Goal: Information Seeking & Learning: Find specific fact

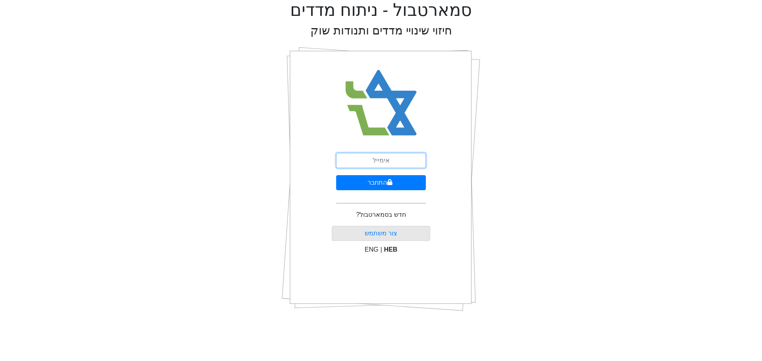
click at [384, 159] on input "email" at bounding box center [381, 160] width 90 height 15
type input "t"
click at [382, 181] on button "התחבר" at bounding box center [381, 182] width 90 height 15
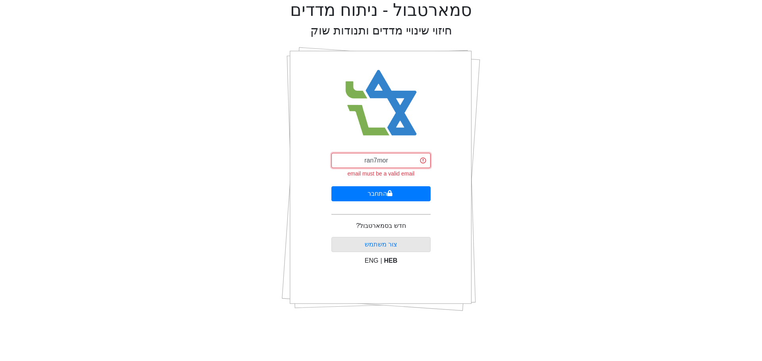
click at [391, 162] on input "ran7mor" at bounding box center [380, 160] width 99 height 15
type input "[EMAIL_ADDRESS][DOMAIN_NAME]"
click at [384, 192] on button "התחבר" at bounding box center [380, 193] width 99 height 15
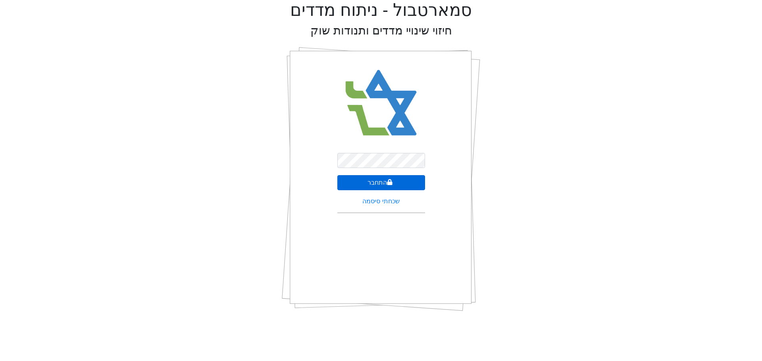
click at [384, 186] on button "התחבר" at bounding box center [381, 182] width 88 height 15
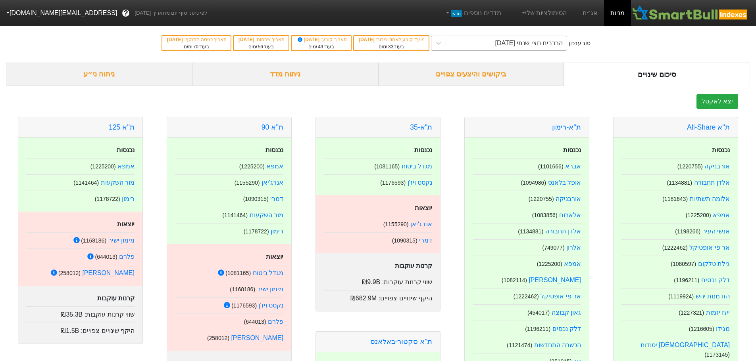
click at [535, 49] on div "הרכבים חצי שנתי [DATE]" at bounding box center [506, 43] width 121 height 14
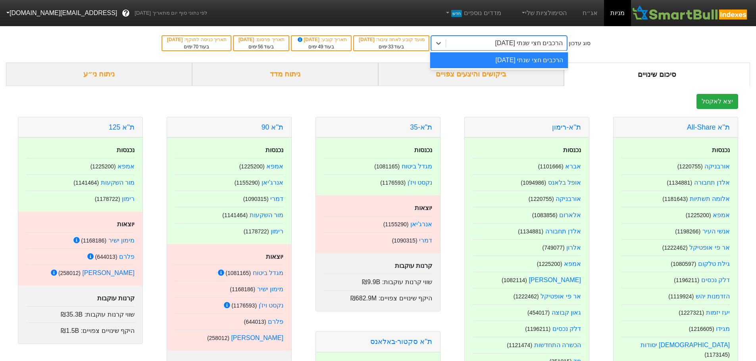
click at [536, 47] on div "הרכבים חצי שנתי [DATE]" at bounding box center [529, 43] width 68 height 10
click at [591, 15] on link "אג״ח" at bounding box center [590, 13] width 28 height 26
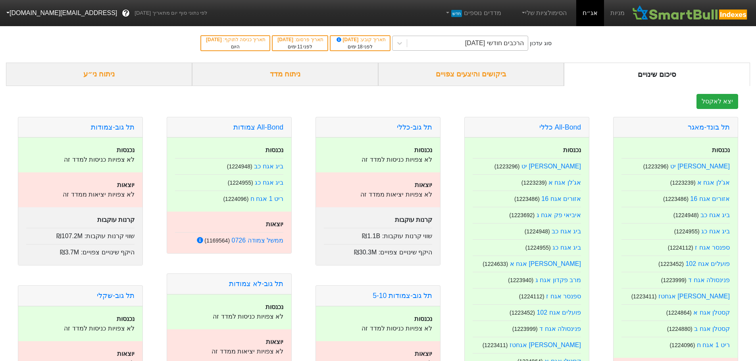
click at [512, 46] on div "הרכבים חודשי [DATE]" at bounding box center [494, 43] width 59 height 10
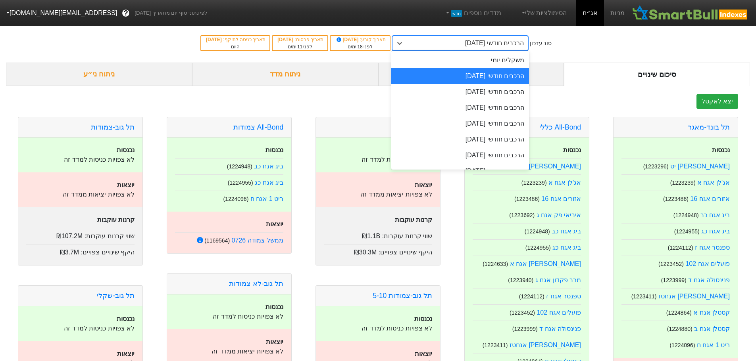
click at [501, 75] on div "הרכבים חודשי [DATE]" at bounding box center [460, 76] width 138 height 16
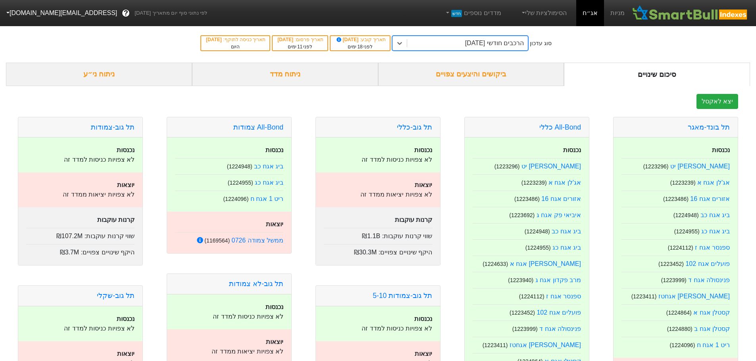
click at [486, 73] on div "ביקושים והיצעים צפויים" at bounding box center [471, 74] width 186 height 23
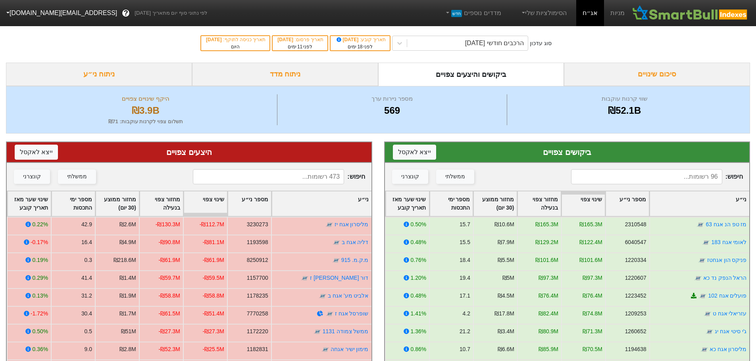
click at [330, 179] on input at bounding box center [268, 176] width 151 height 15
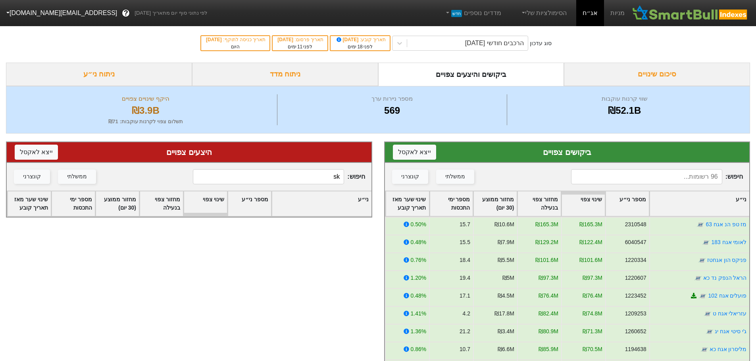
type input "s"
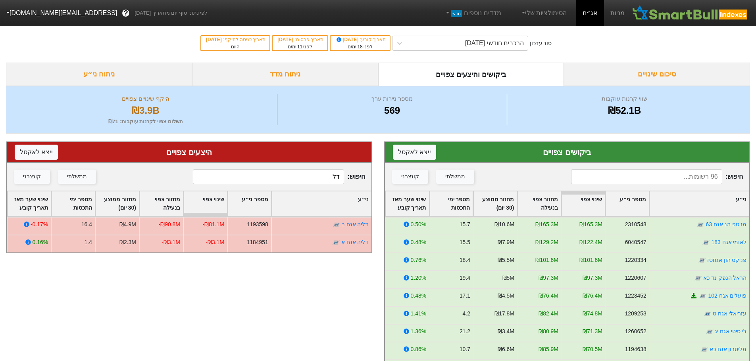
type input "ד"
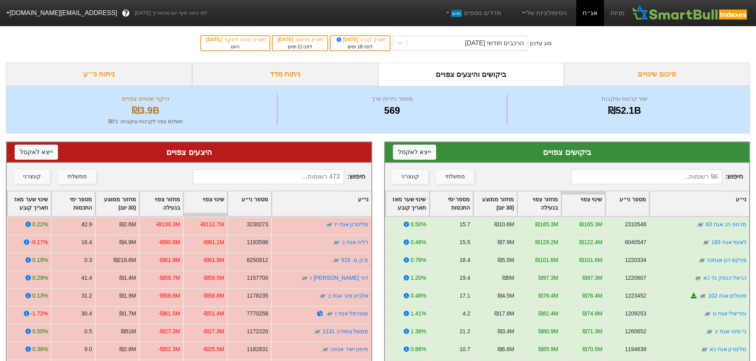
click at [328, 176] on input at bounding box center [268, 176] width 151 height 15
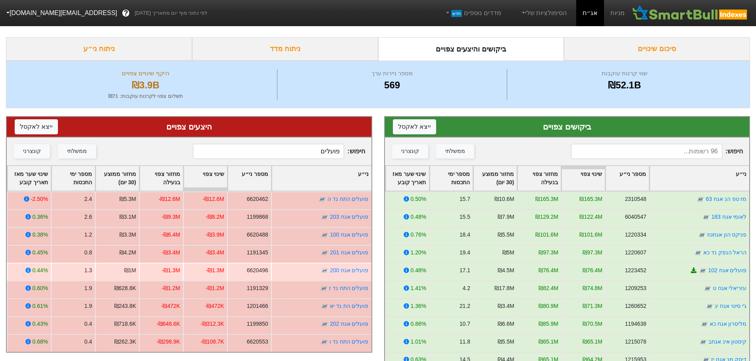
scroll to position [40, 0]
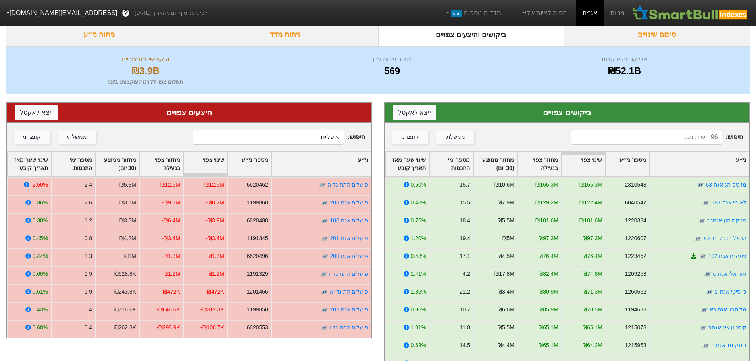
type input "פועלים"
click at [668, 140] on input at bounding box center [646, 137] width 151 height 15
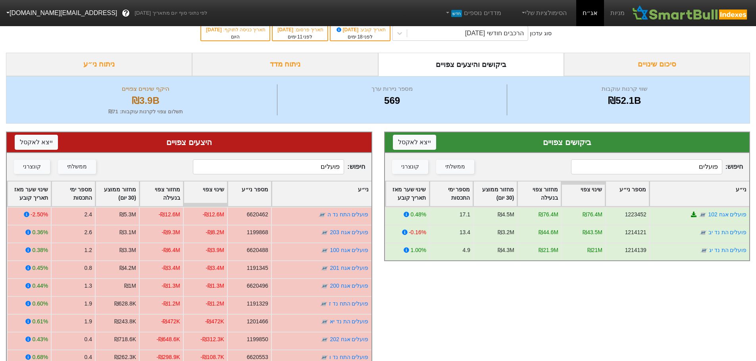
scroll to position [0, 0]
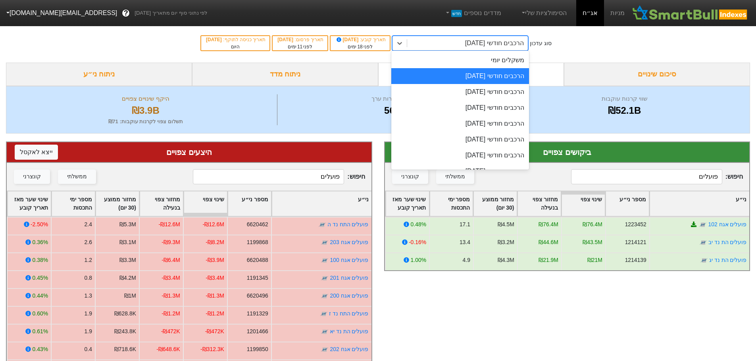
click at [499, 45] on div "הרכבים חודשי [DATE]" at bounding box center [494, 43] width 59 height 10
click at [491, 94] on div "הרכבים חודשי [DATE]" at bounding box center [460, 92] width 138 height 16
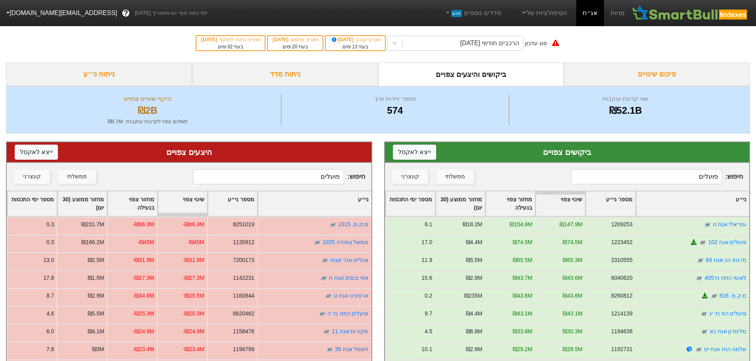
click at [684, 176] on input "פועלים" at bounding box center [646, 176] width 151 height 15
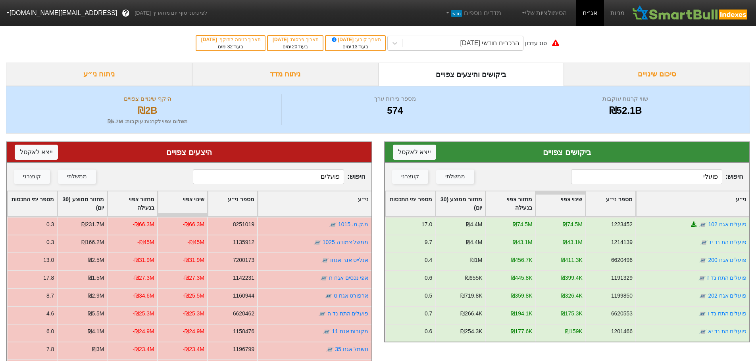
type input "פועלים"
click at [314, 182] on input "פועלים" at bounding box center [268, 176] width 151 height 15
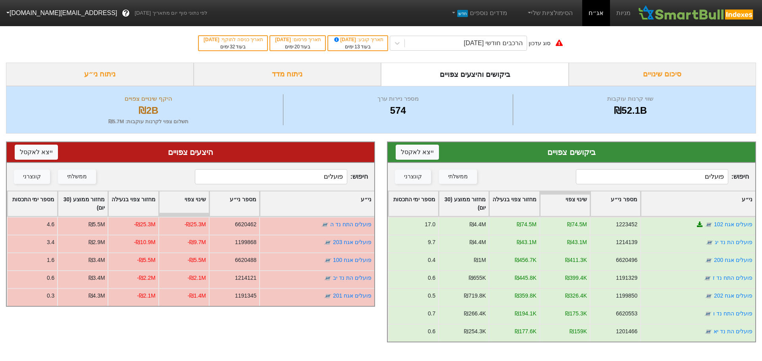
click at [317, 178] on input "פועלים" at bounding box center [271, 176] width 152 height 15
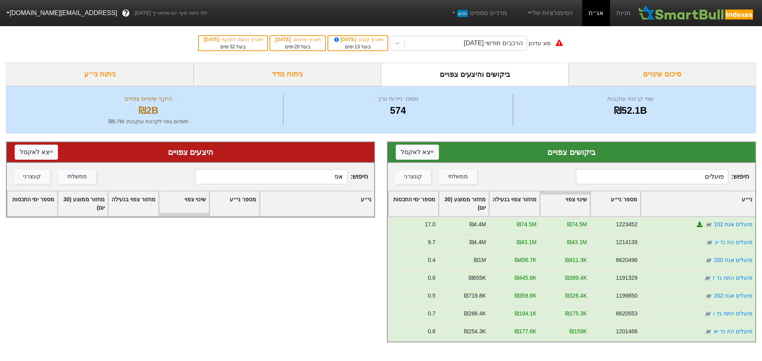
type input "א"
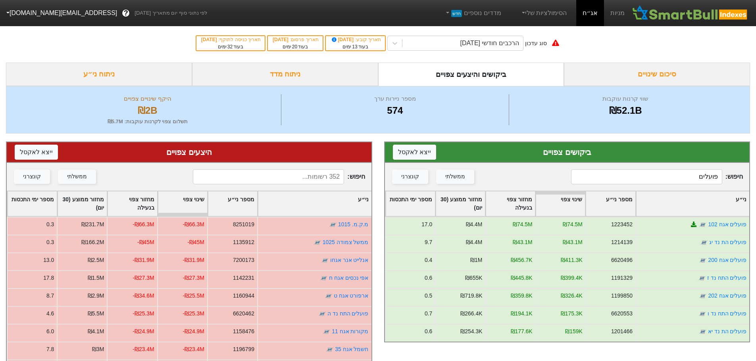
click at [678, 176] on input "פועלים" at bounding box center [646, 176] width 151 height 15
click at [677, 176] on input "פועלים" at bounding box center [646, 176] width 151 height 15
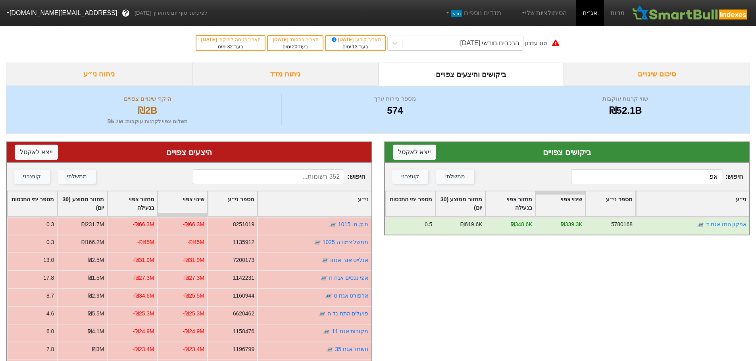
type input "א"
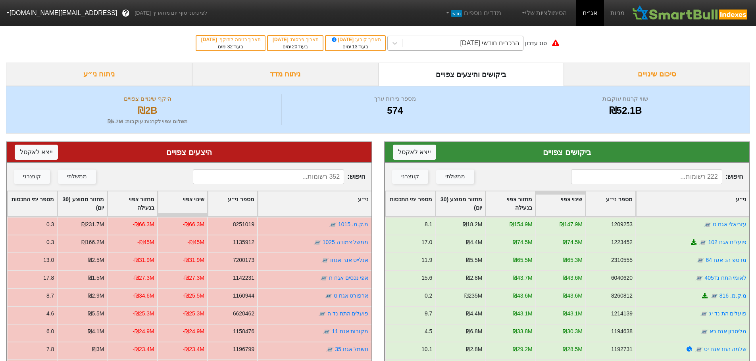
click at [495, 44] on div "הרכבים חודשי [DATE]" at bounding box center [489, 43] width 59 height 10
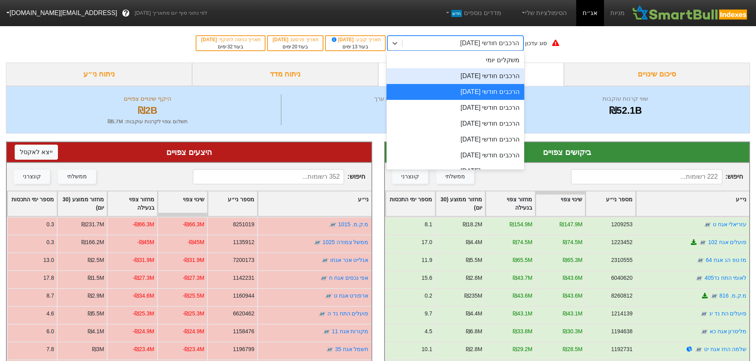
click at [478, 78] on div "הרכבים חודשי [DATE]" at bounding box center [455, 76] width 138 height 16
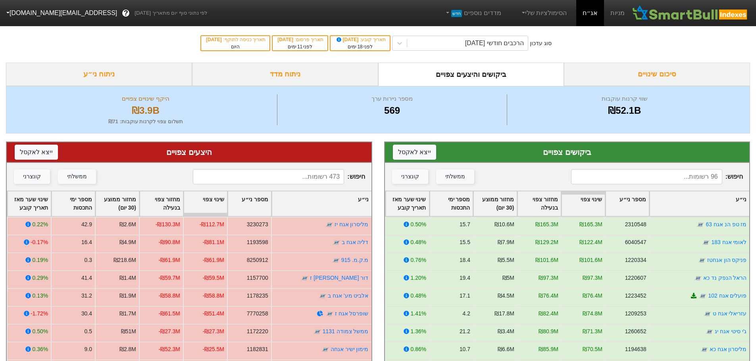
click at [656, 175] on input at bounding box center [646, 176] width 151 height 15
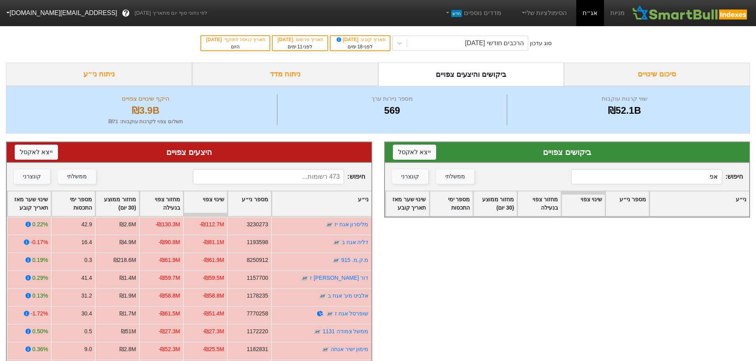
type input "א"
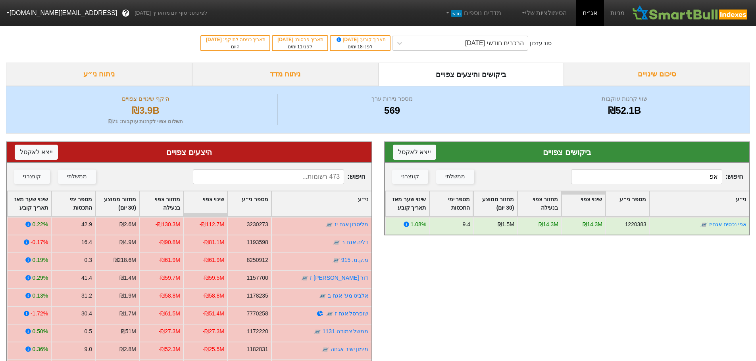
type input "א"
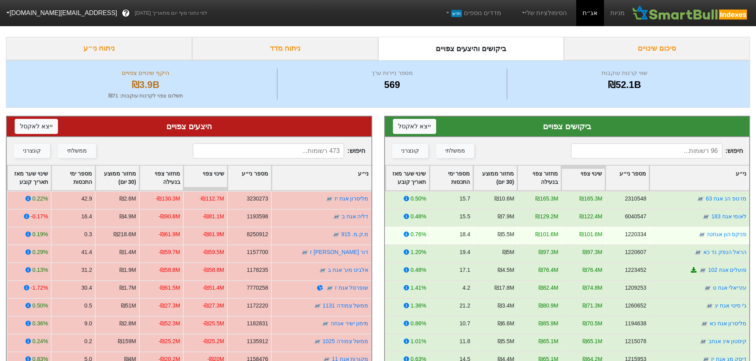
scroll to position [119, 0]
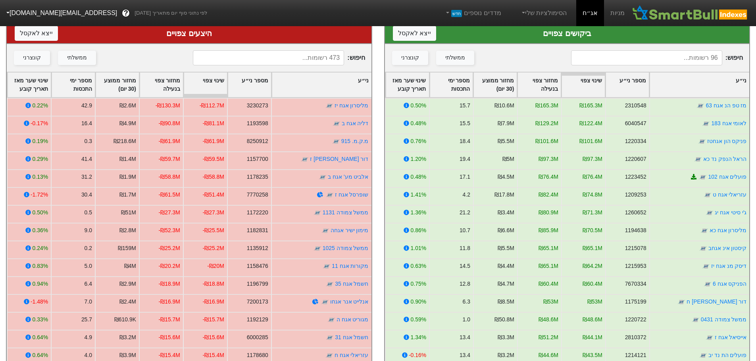
click at [698, 60] on input at bounding box center [646, 57] width 151 height 15
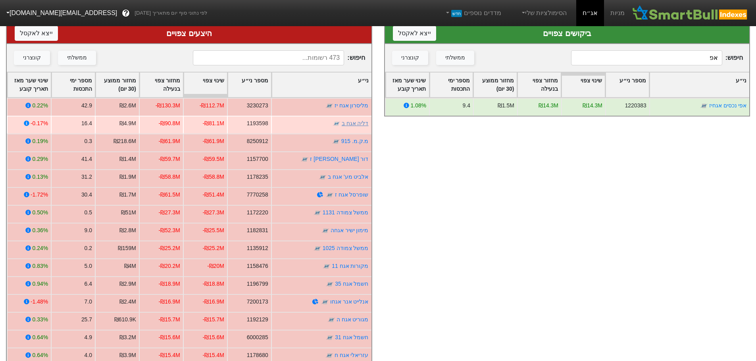
type input "א"
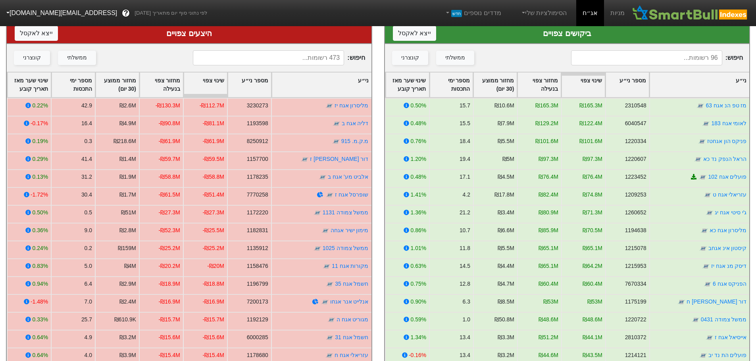
click at [323, 59] on input at bounding box center [268, 57] width 151 height 15
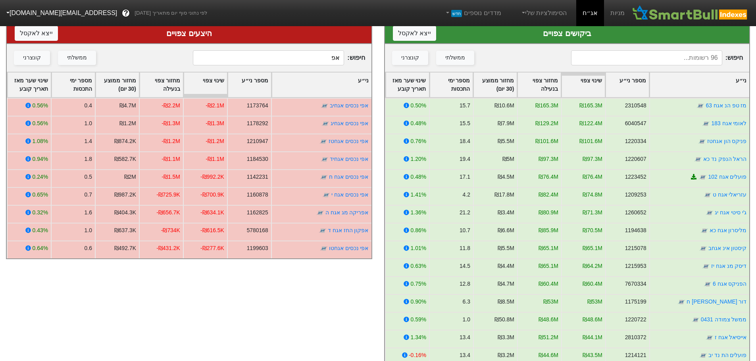
type input "אפ"
